Goal: Task Accomplishment & Management: Use online tool/utility

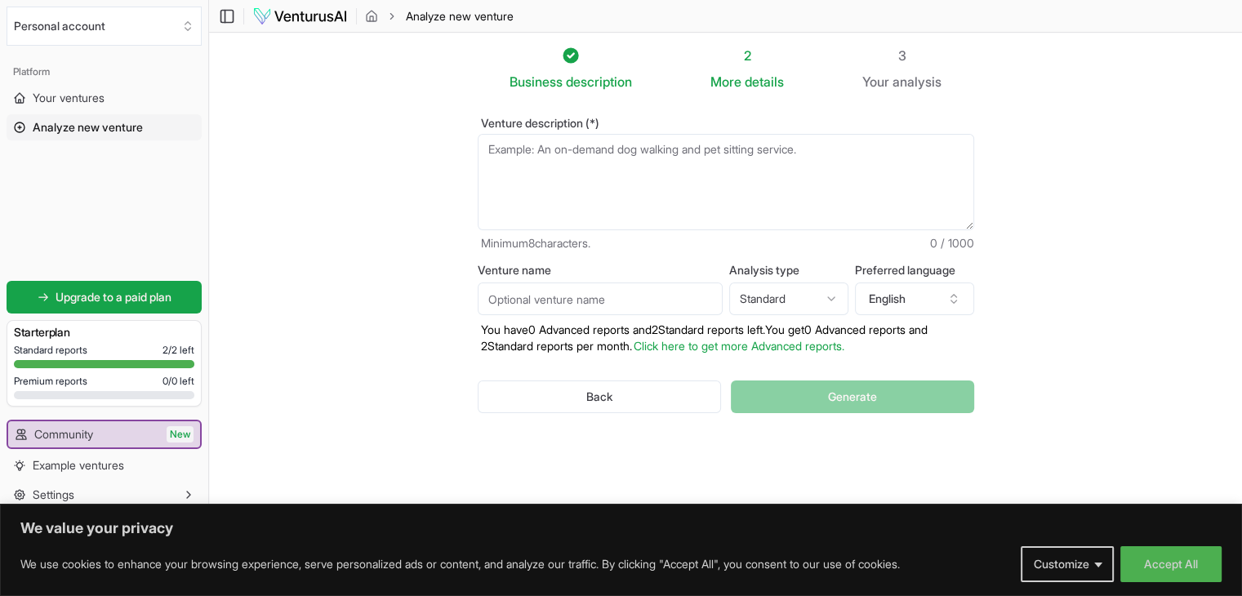
click at [595, 155] on textarea "Venture description (*)" at bounding box center [726, 182] width 497 height 96
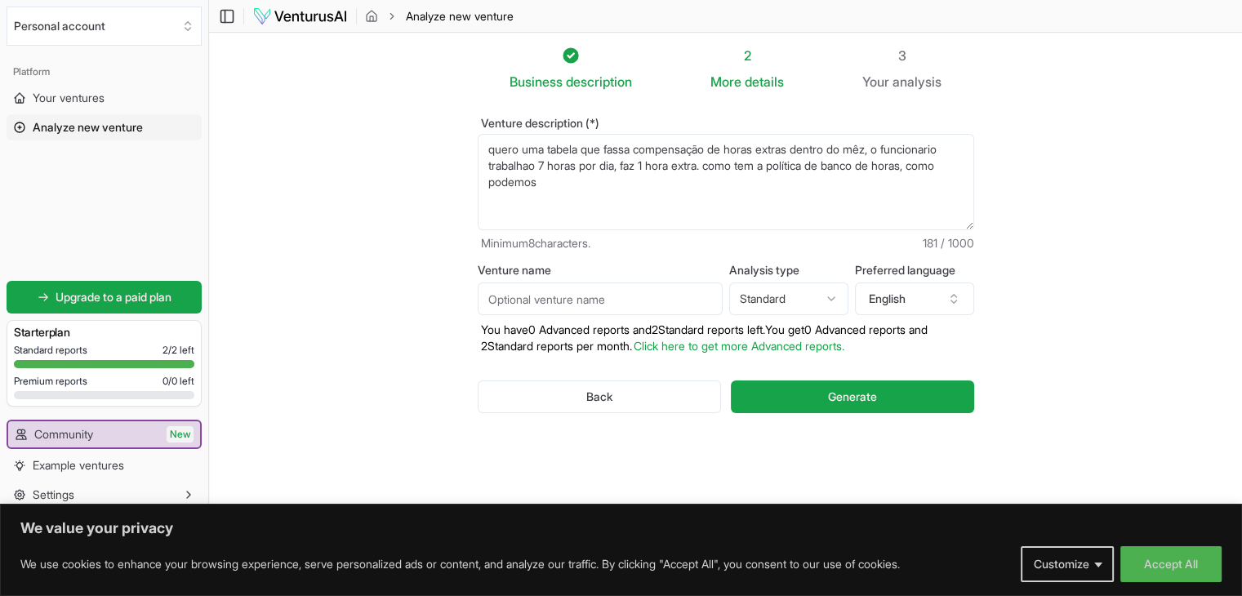
click at [528, 163] on textarea "quero uma tabela que fassa compensação de horas extras dentro do mêz, o funcion…" at bounding box center [726, 182] width 497 height 96
click at [633, 152] on textarea "quero uma tabela que fassa compensação de horas extras dentro do mêz, o funcion…" at bounding box center [726, 182] width 497 height 96
click at [881, 150] on textarea "quero uma tabela que faça compensação de horas extras dentro do mêz, o funciona…" at bounding box center [726, 182] width 497 height 96
click at [939, 150] on textarea "quero uma tabela que faça compensação de horas extras dentro do mês, o funciona…" at bounding box center [726, 182] width 497 height 96
click at [555, 177] on textarea "quero uma tabela que faça compensação de horas extras dentro do mês, o funcioná…" at bounding box center [726, 182] width 497 height 96
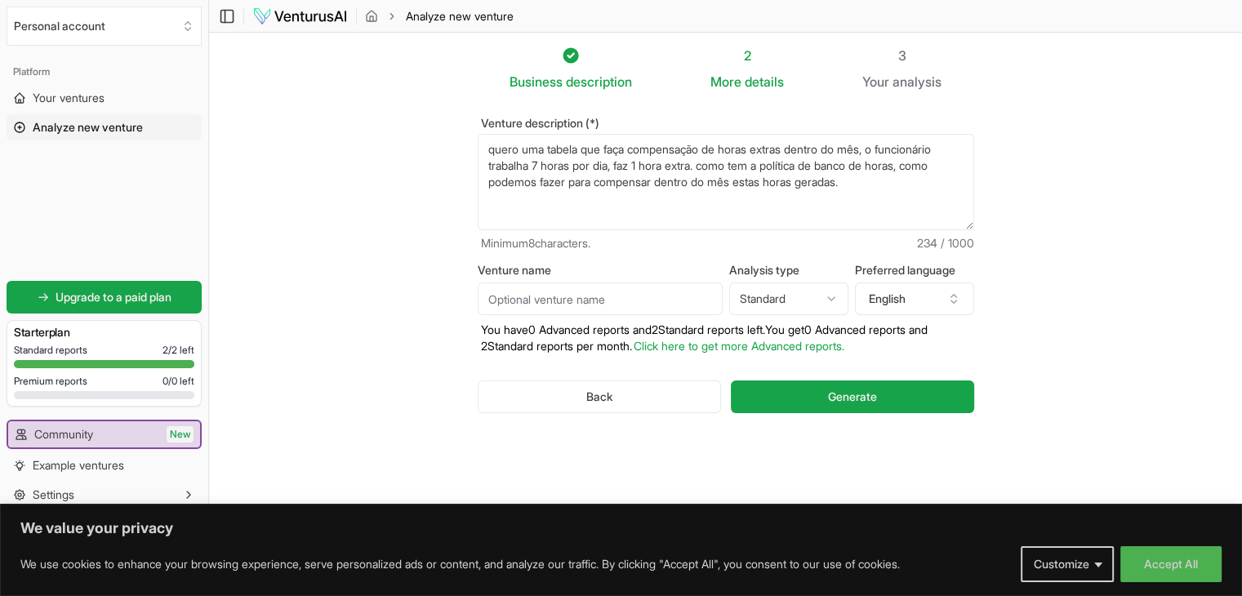
click at [704, 166] on textarea "quero uma tabela que faça compensação de horas extras dentro do mês, o funcioná…" at bounding box center [726, 182] width 497 height 96
type textarea "quero uma tabela que faça compensação de horas extras dentro do mês, o funcioná…"
click at [951, 292] on icon "button" at bounding box center [953, 298] width 13 height 13
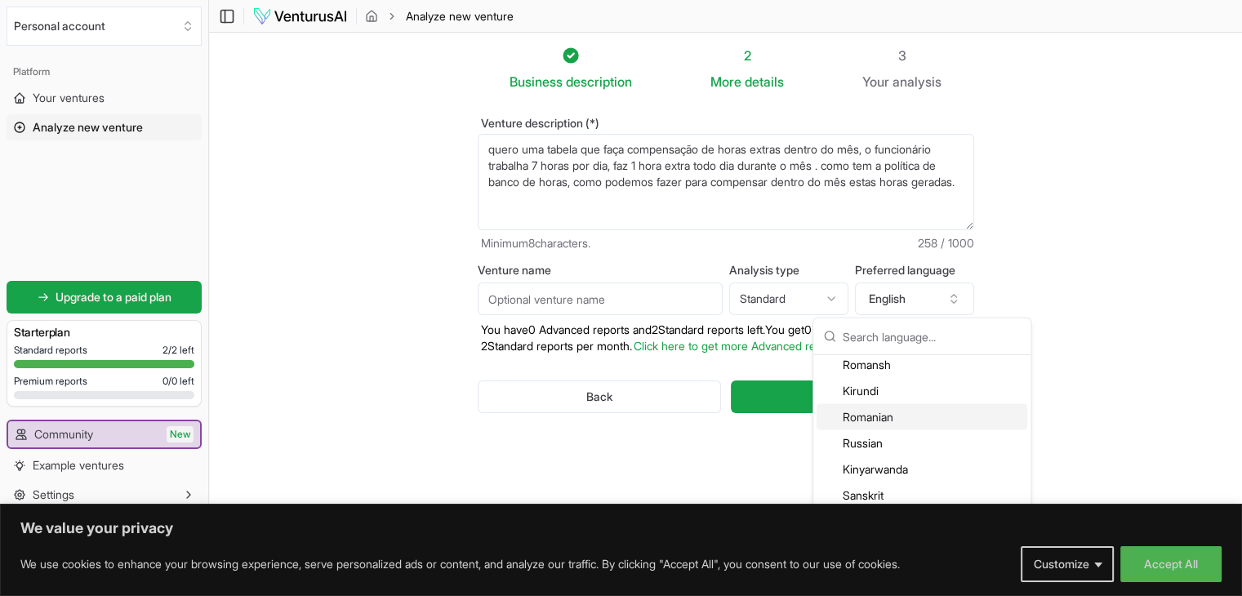
scroll to position [3349, 0]
click at [898, 402] on div "Portuguese" at bounding box center [922, 394] width 211 height 26
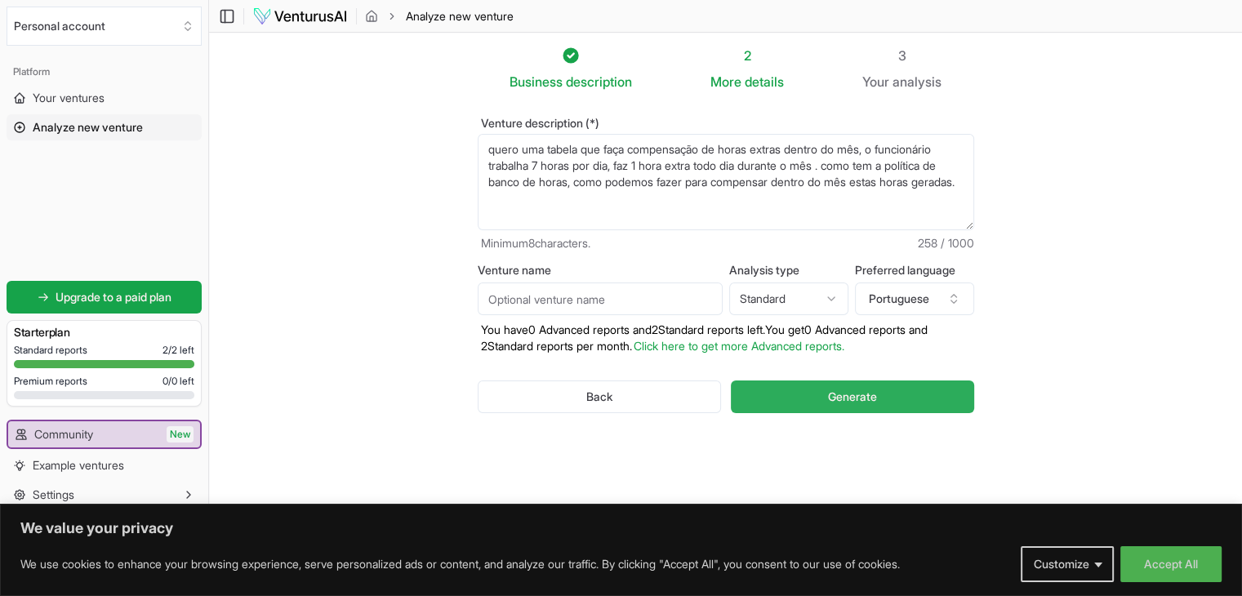
click at [884, 402] on button "Generate" at bounding box center [852, 397] width 243 height 33
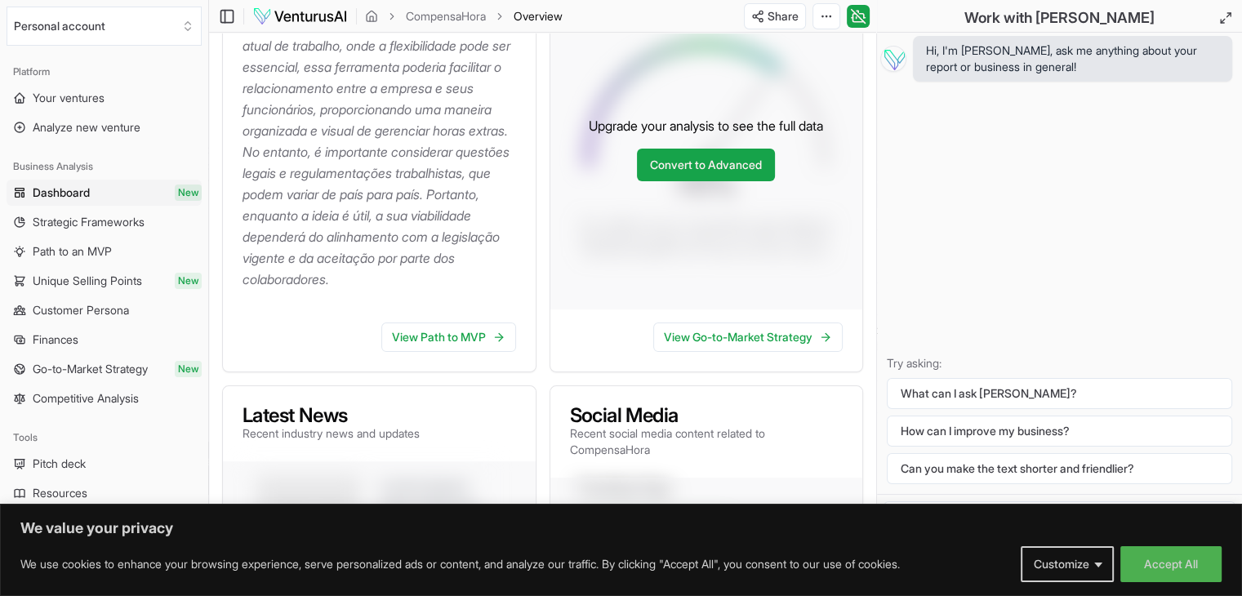
scroll to position [362, 0]
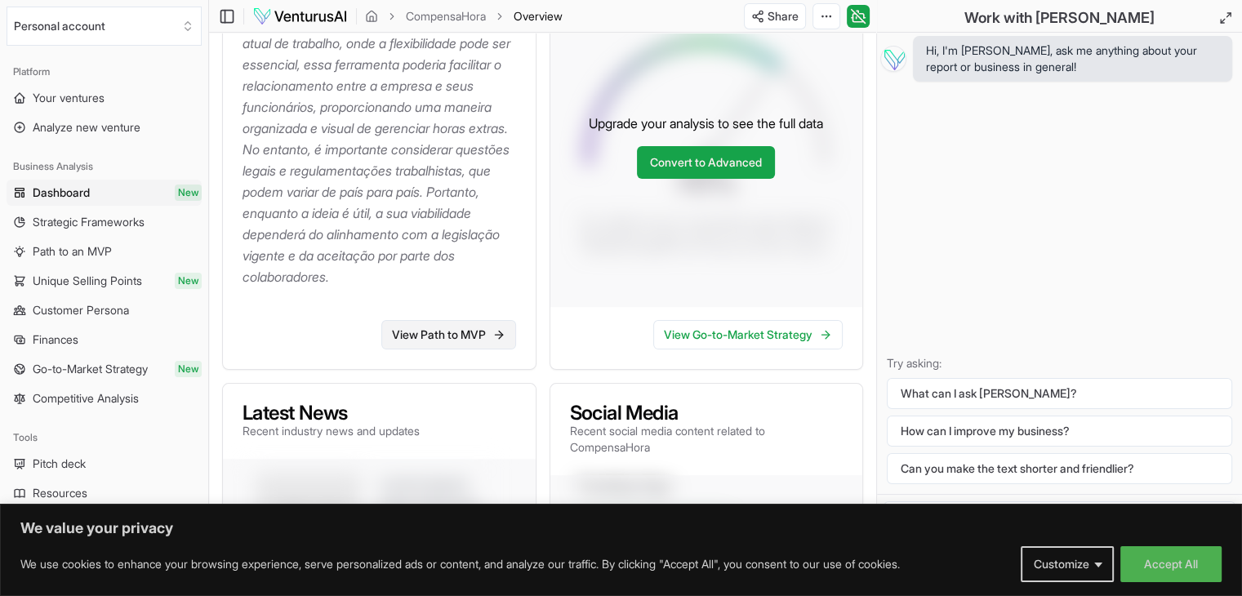
click at [466, 331] on link "View Path to MVP" at bounding box center [448, 334] width 135 height 29
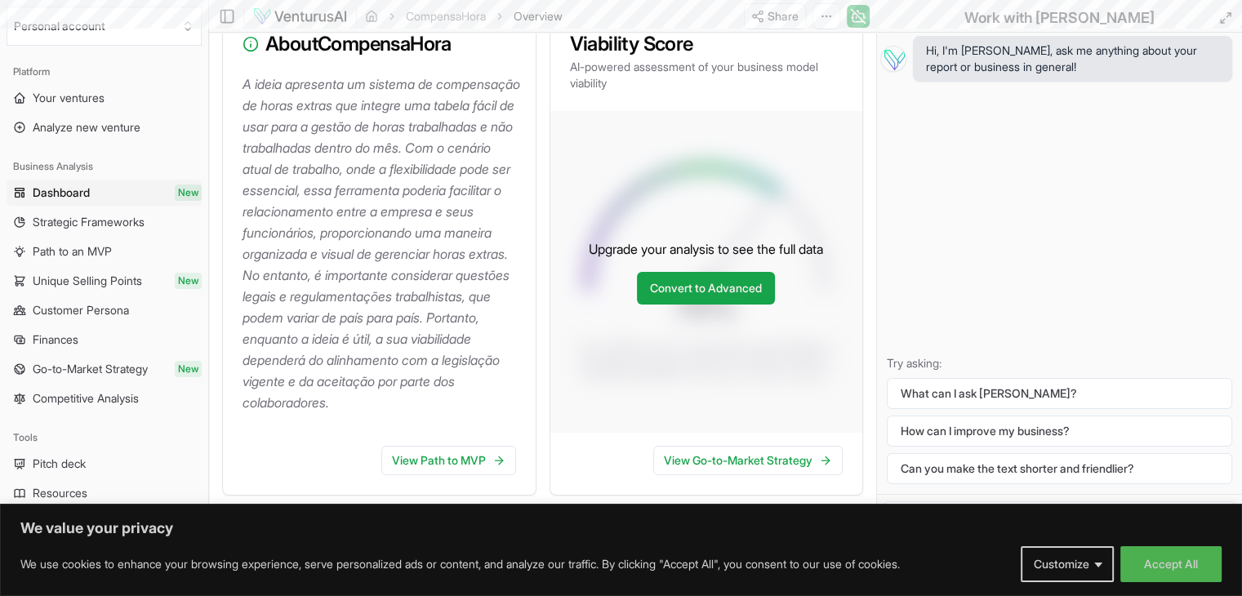
scroll to position [198, 0]
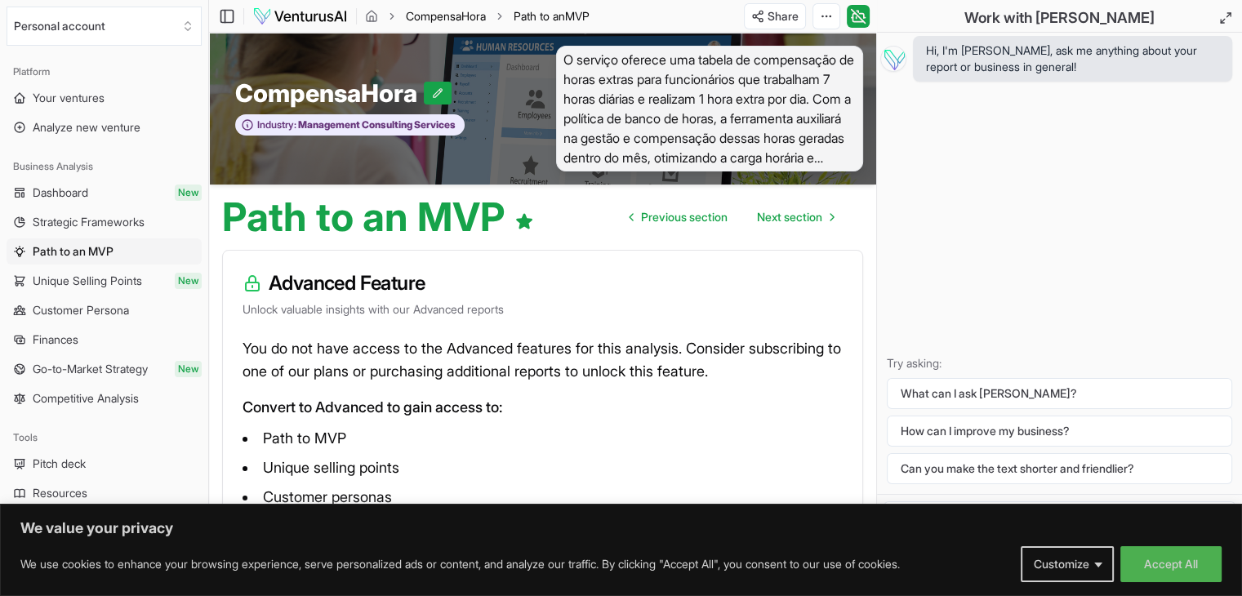
click at [431, 18] on link "CompensaHora" at bounding box center [446, 16] width 80 height 16
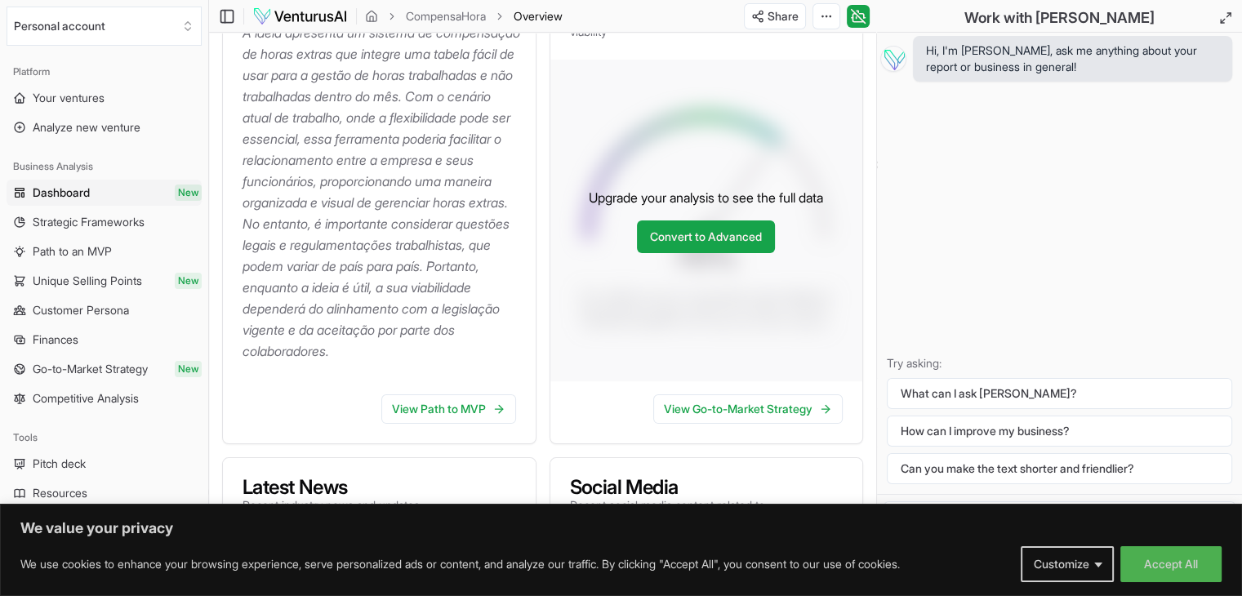
scroll to position [327, 0]
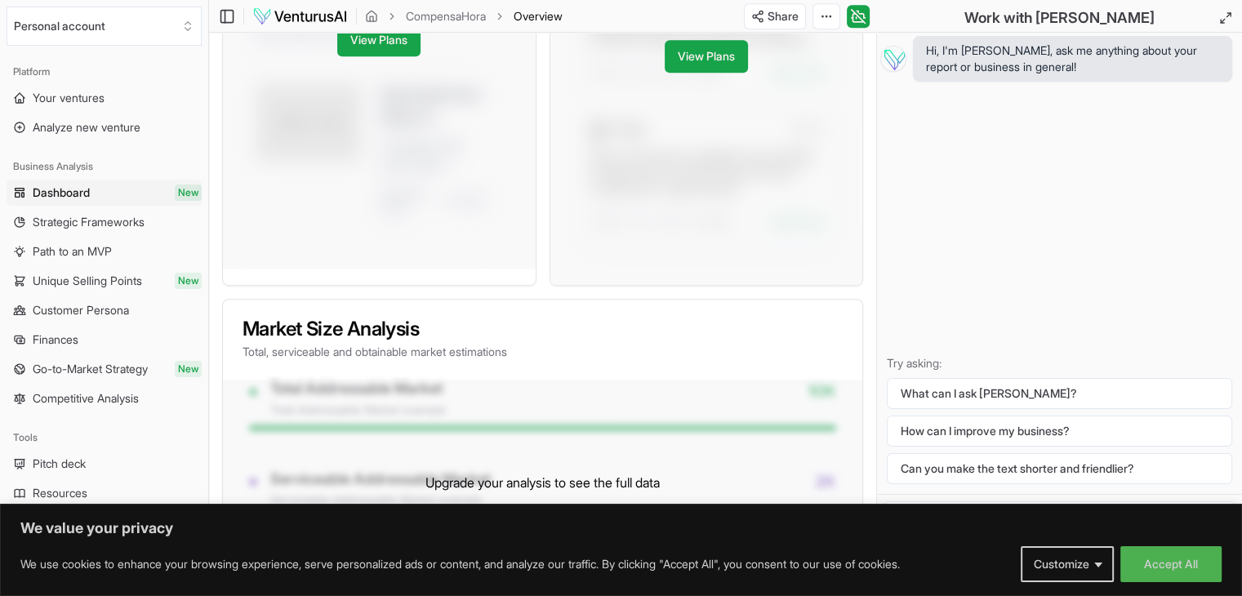
click at [524, 332] on h3 "Market Size Analysis" at bounding box center [543, 329] width 600 height 20
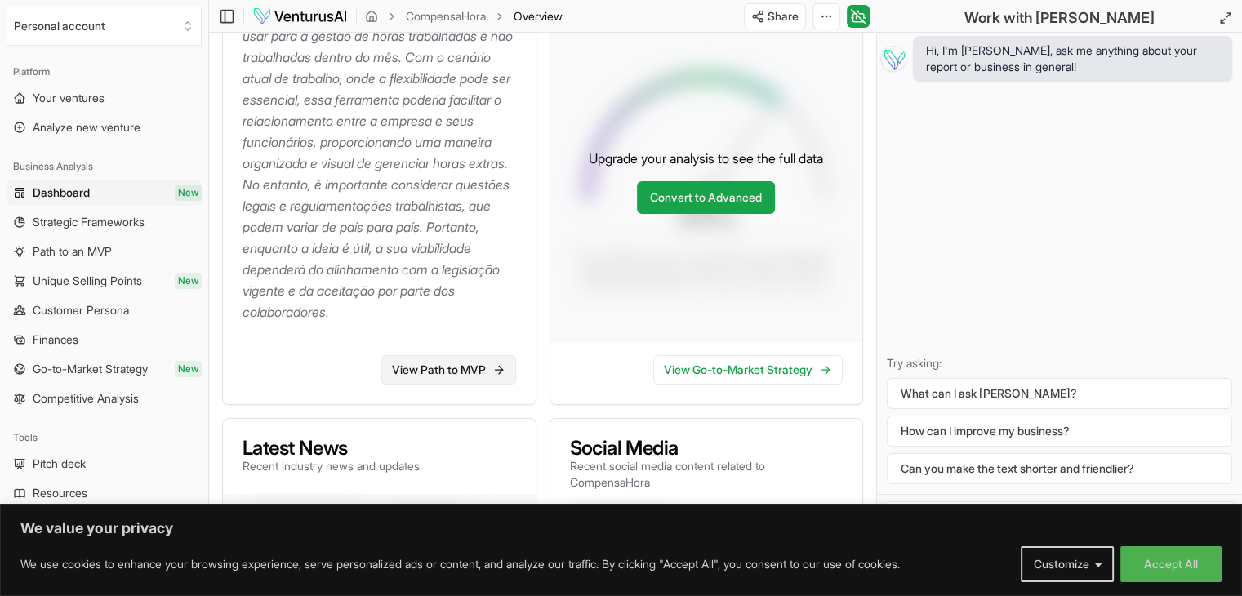
click at [459, 360] on link "View Path to MVP" at bounding box center [448, 369] width 135 height 29
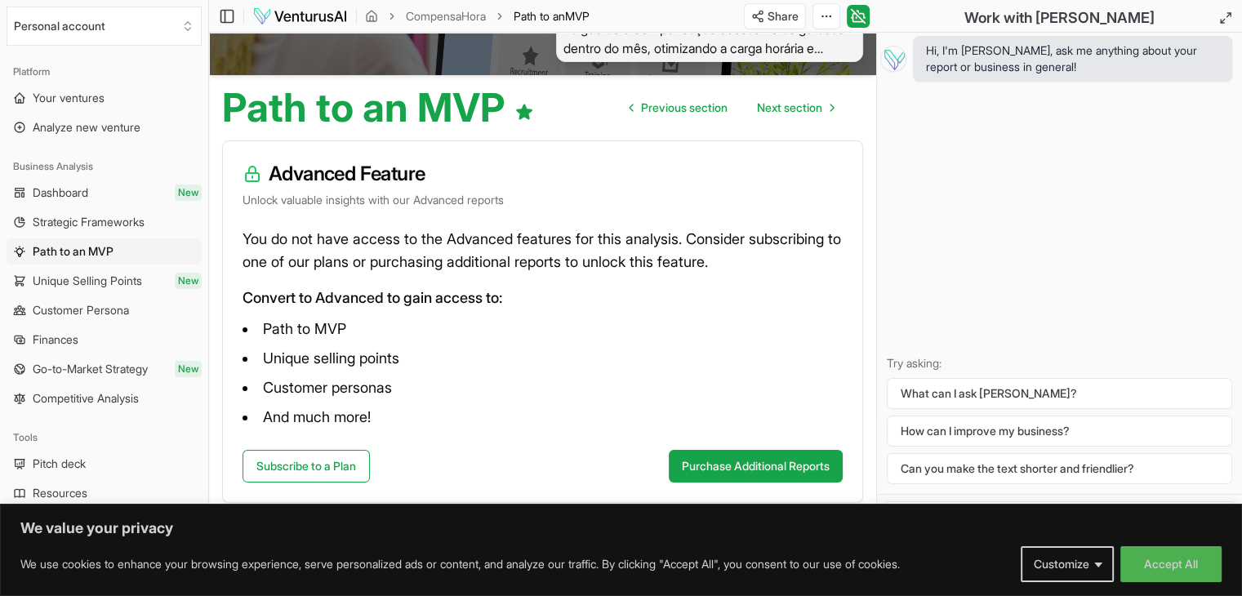
scroll to position [111, 0]
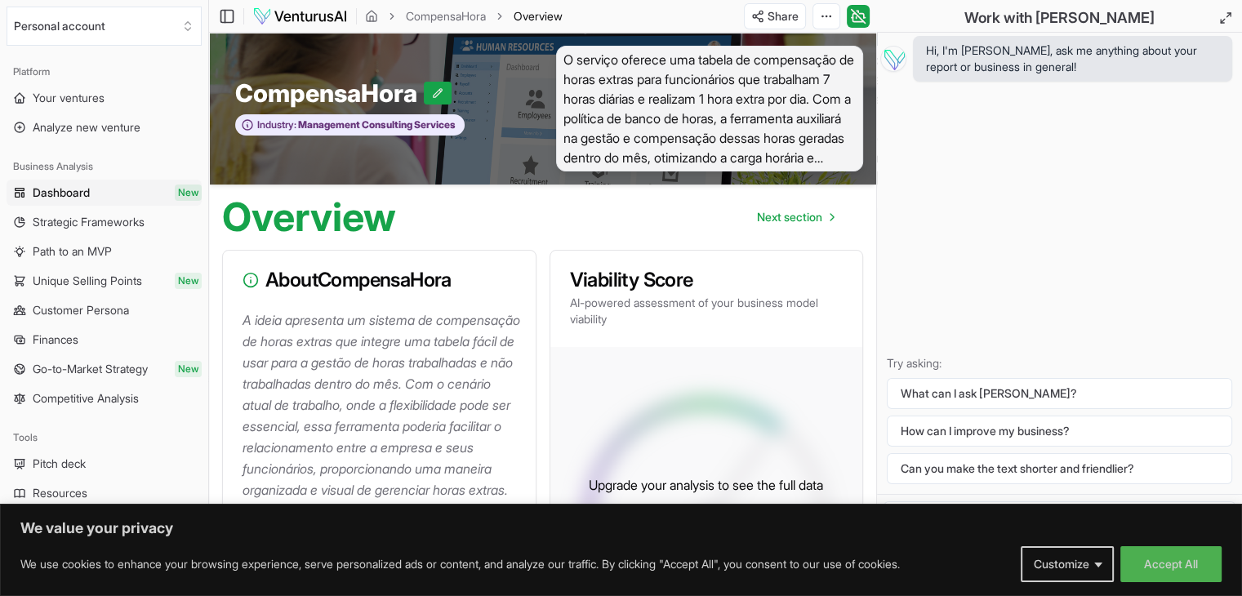
click at [436, 340] on p "A ideia apresenta um sistema de compensação de horas extras que integre uma tab…" at bounding box center [383, 480] width 280 height 340
click at [291, 292] on div "About CompensaHora" at bounding box center [379, 280] width 313 height 59
click at [240, 279] on div "About CompensaHora" at bounding box center [379, 280] width 313 height 59
click at [246, 279] on icon at bounding box center [251, 280] width 16 height 16
click at [288, 280] on h3 "About CompensaHora" at bounding box center [380, 280] width 274 height 20
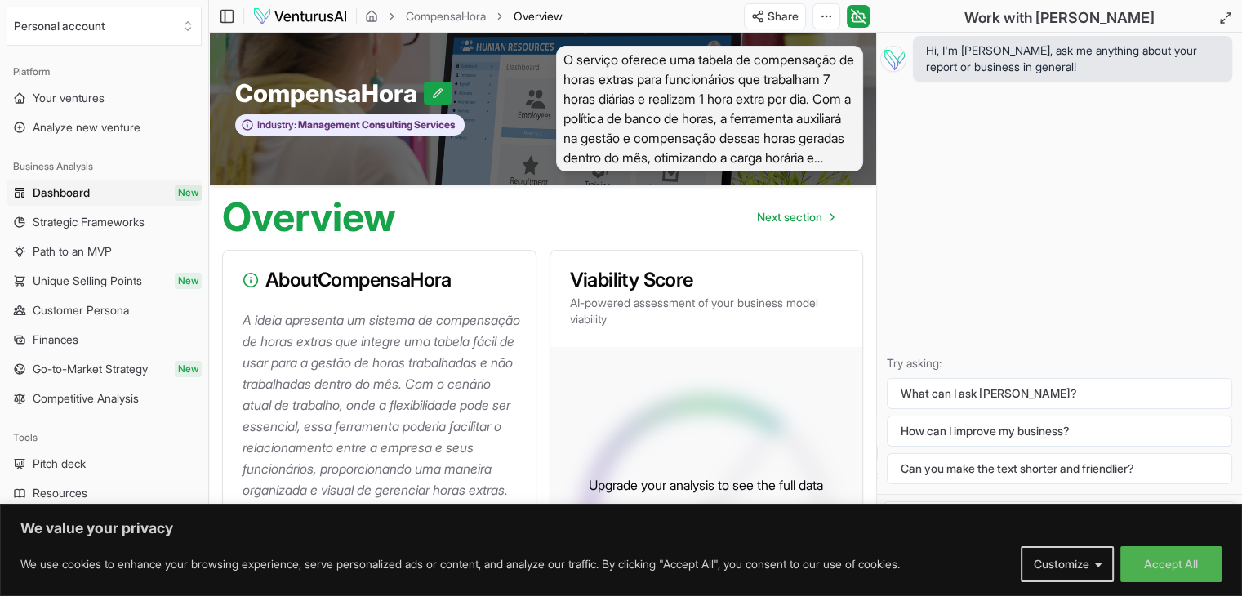
click at [533, 16] on span "Overview" at bounding box center [538, 16] width 49 height 16
click at [548, 15] on span "Overview" at bounding box center [538, 16] width 49 height 16
click at [800, 11] on html "We value your privacy We use cookies to enhance your browsing experience, serve…" at bounding box center [621, 298] width 1242 height 596
